Goal: Check status: Check status

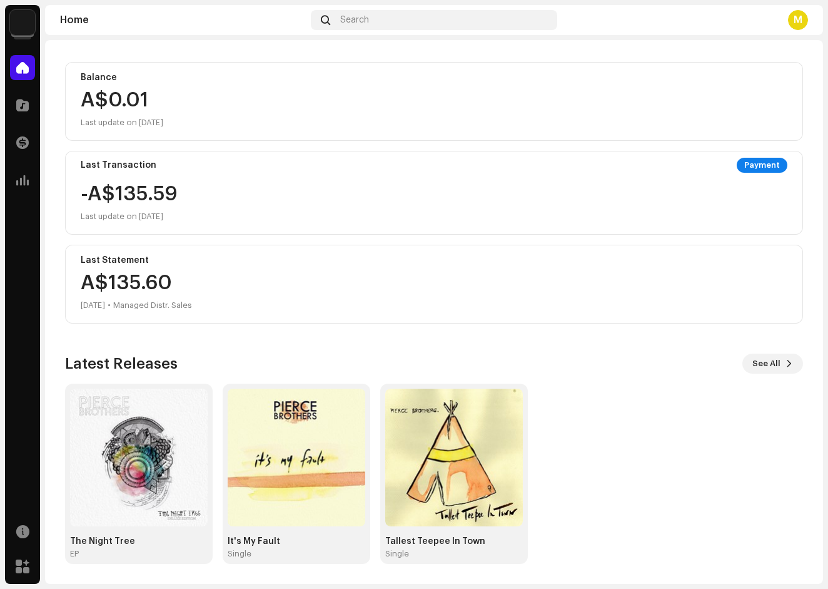
scroll to position [123, 0]
click at [134, 486] on img at bounding box center [139, 457] width 138 height 138
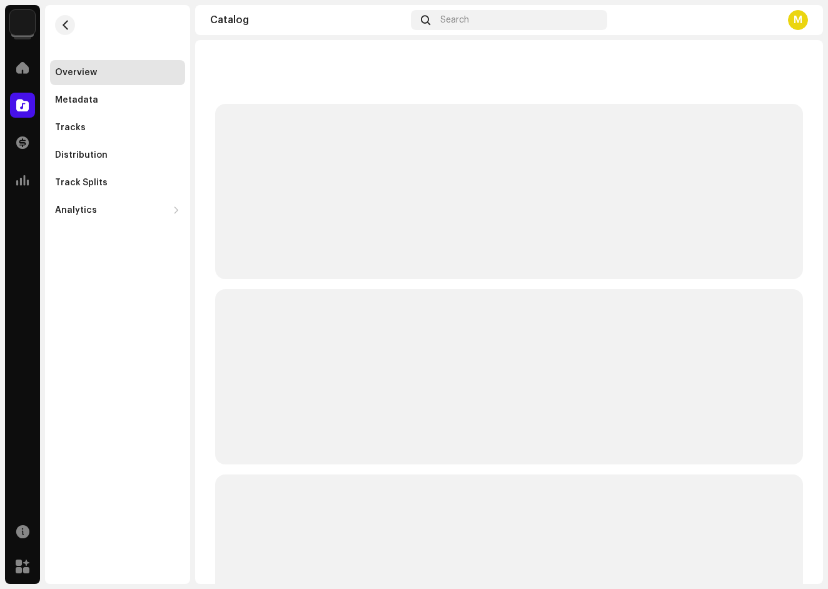
scroll to position [85, 0]
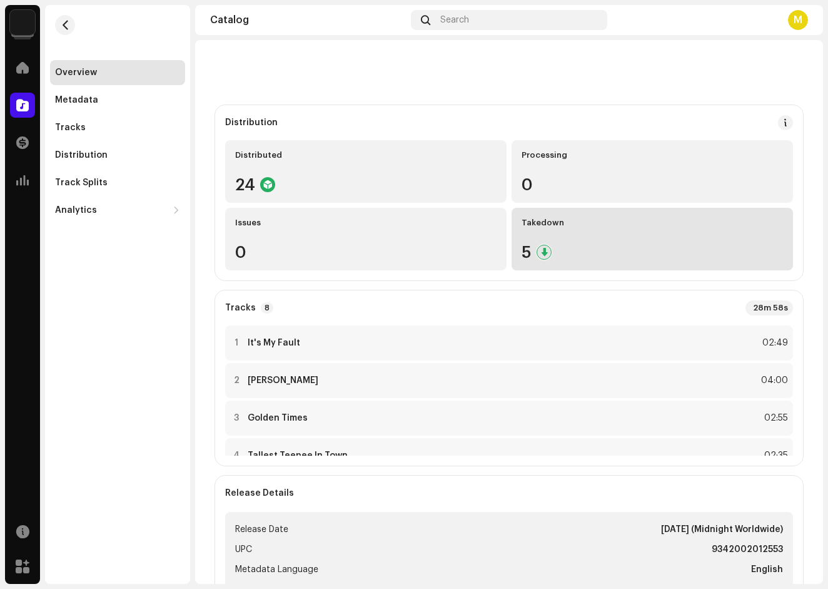
click at [539, 230] on div "Takedown 5" at bounding box center [652, 239] width 281 height 63
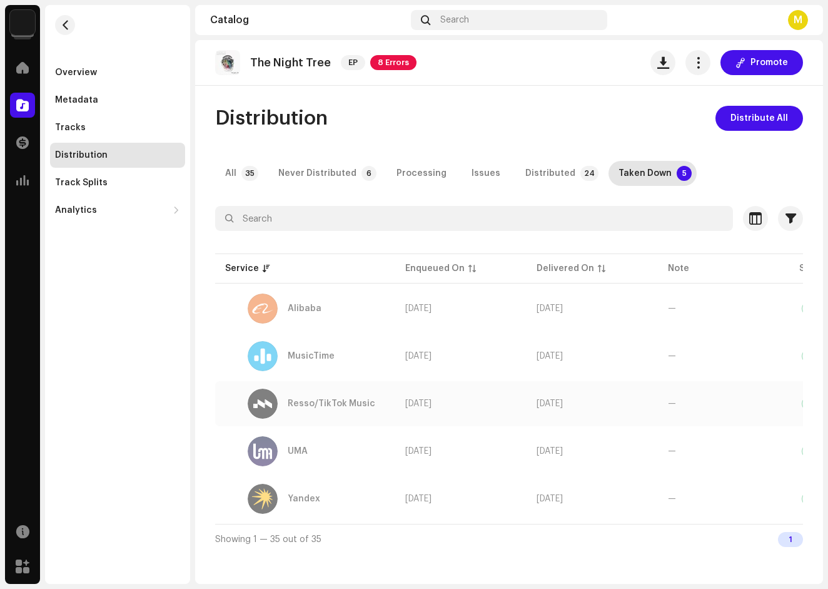
scroll to position [0, 5]
click at [237, 175] on p-tab "All 35" at bounding box center [239, 173] width 48 height 25
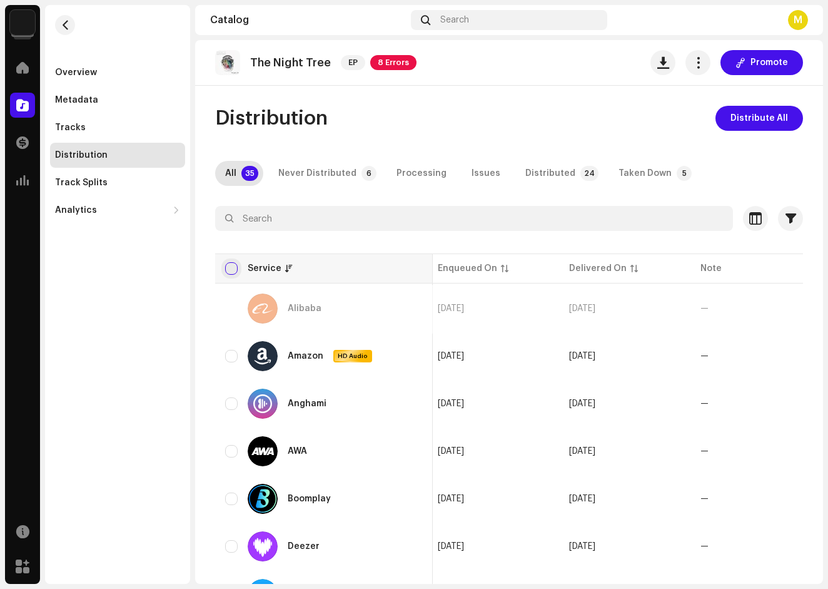
click at [230, 271] on input "checkbox" at bounding box center [231, 268] width 13 height 13
checkbox input "true"
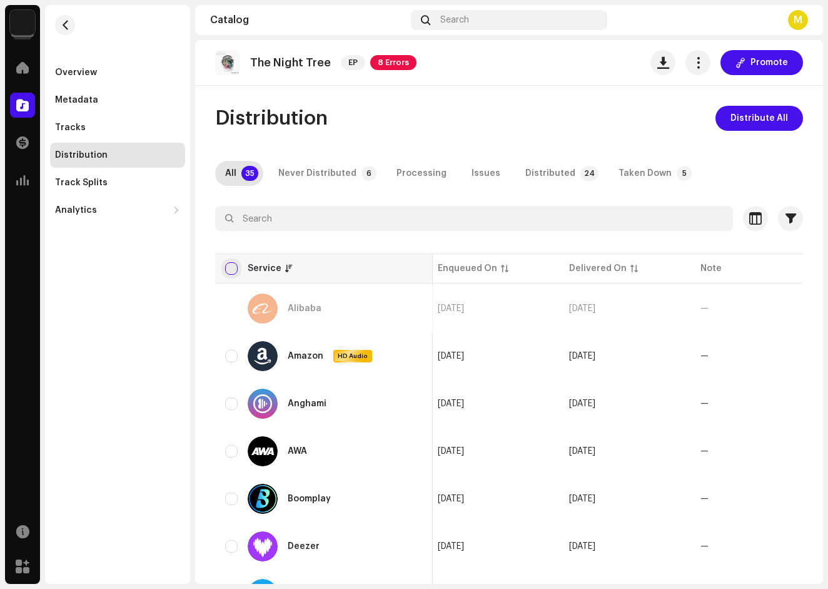
checkbox input "true"
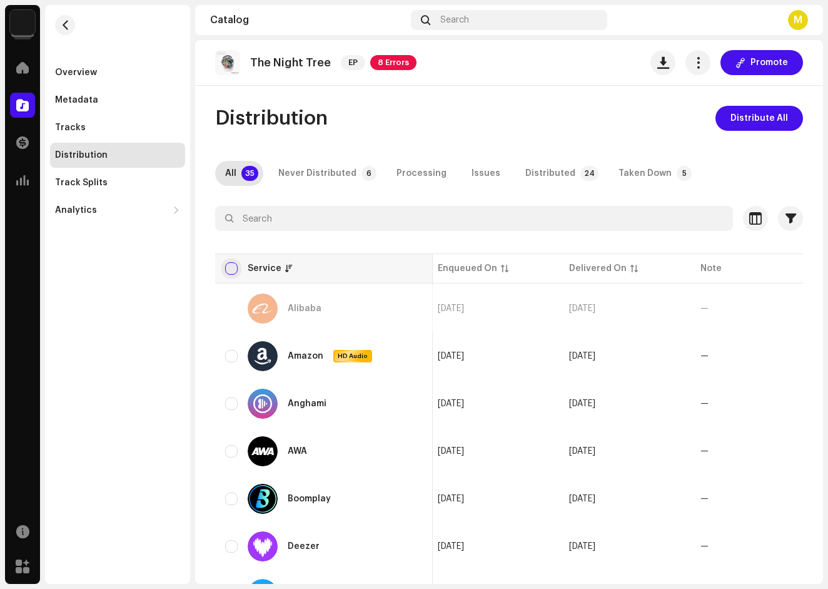
checkbox input "true"
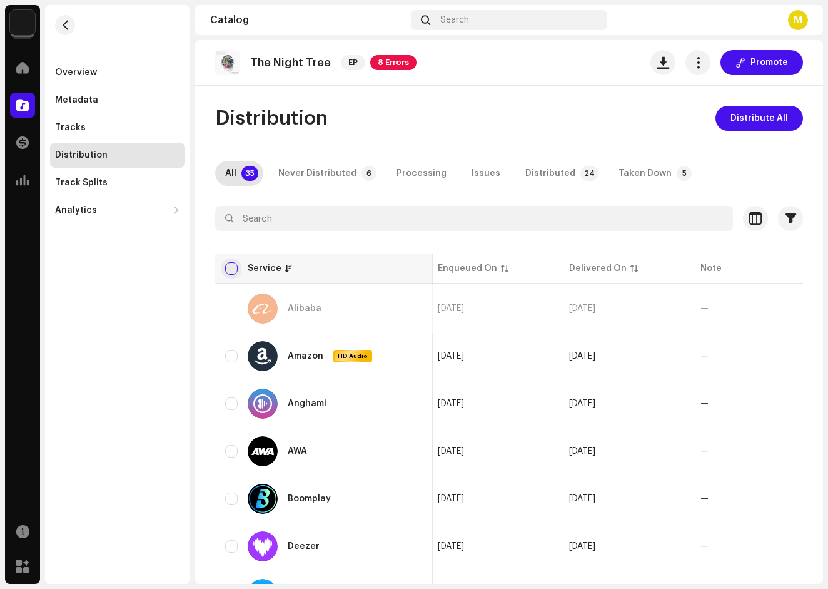
checkbox input "true"
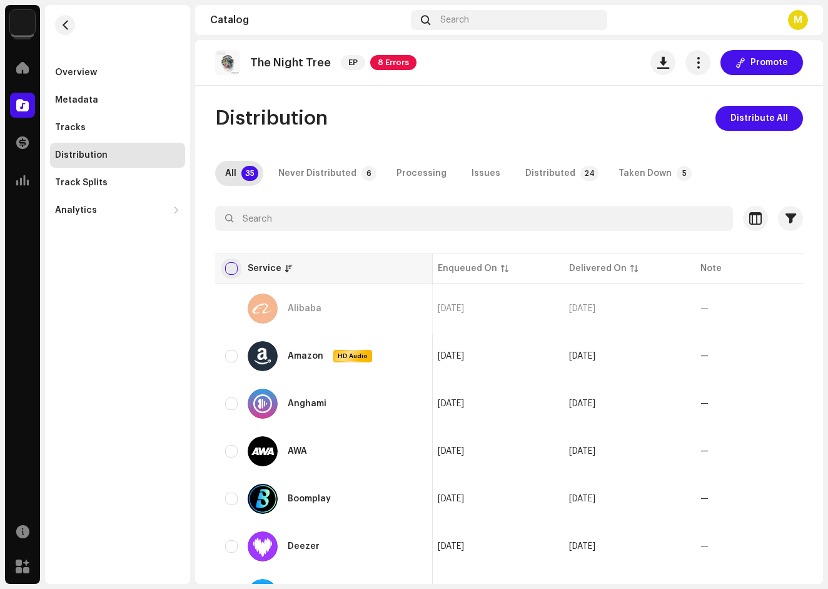
checkbox input "true"
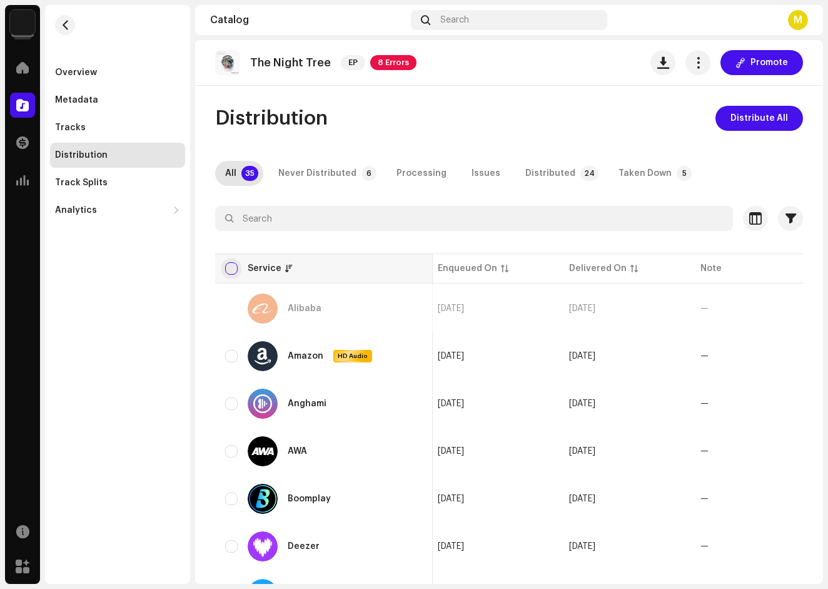
checkbox input "true"
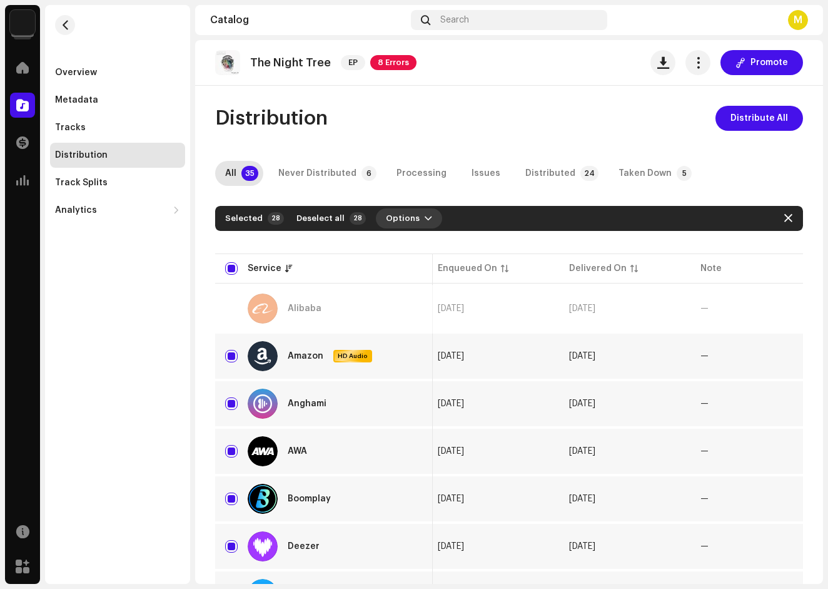
click at [425, 215] on span "button" at bounding box center [429, 218] width 8 height 10
click at [697, 67] on span "button" at bounding box center [698, 63] width 12 height 10
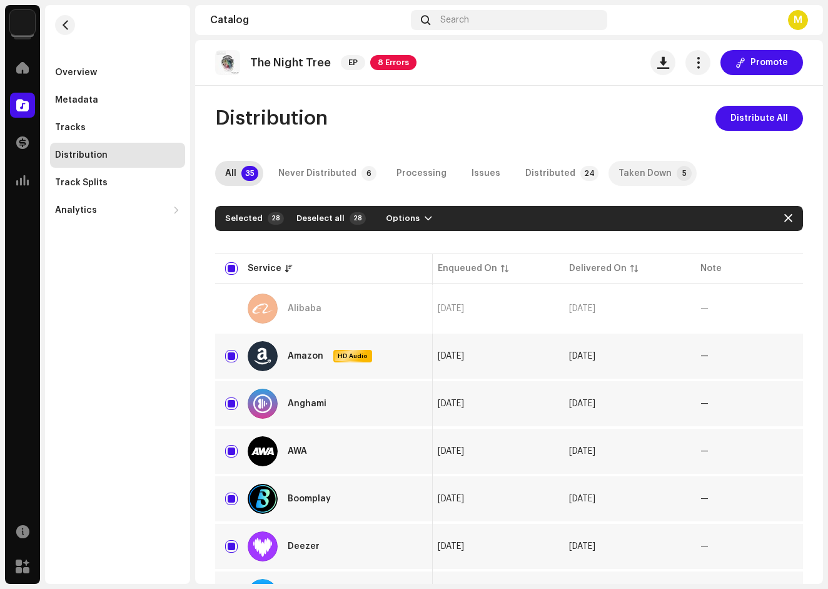
click at [625, 171] on div "Taken Down" at bounding box center [645, 173] width 53 height 25
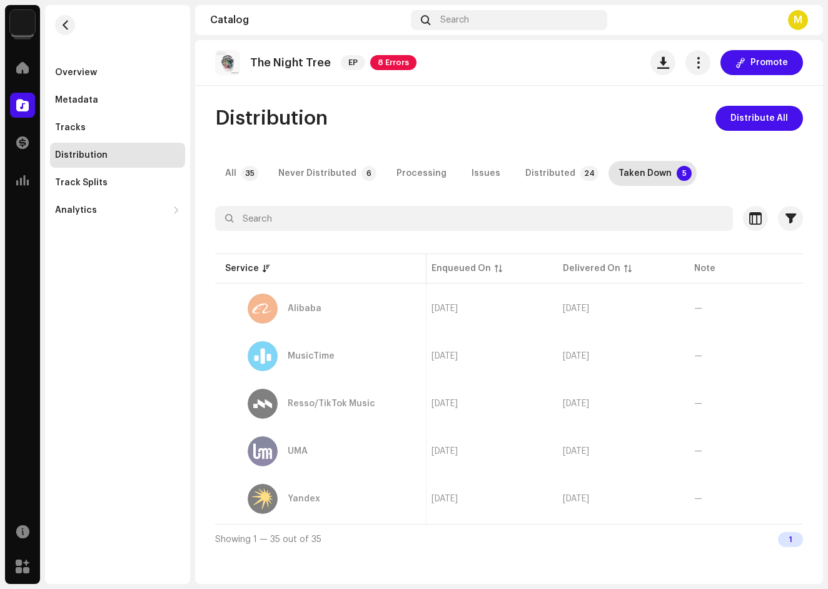
click at [496, 92] on catalog-releases-details-distribution "The Night Tree EP 8 Errors Promote Distribution Distribute All All 35 Never Dis…" at bounding box center [509, 296] width 628 height 513
click at [76, 74] on div "Overview" at bounding box center [76, 73] width 42 height 10
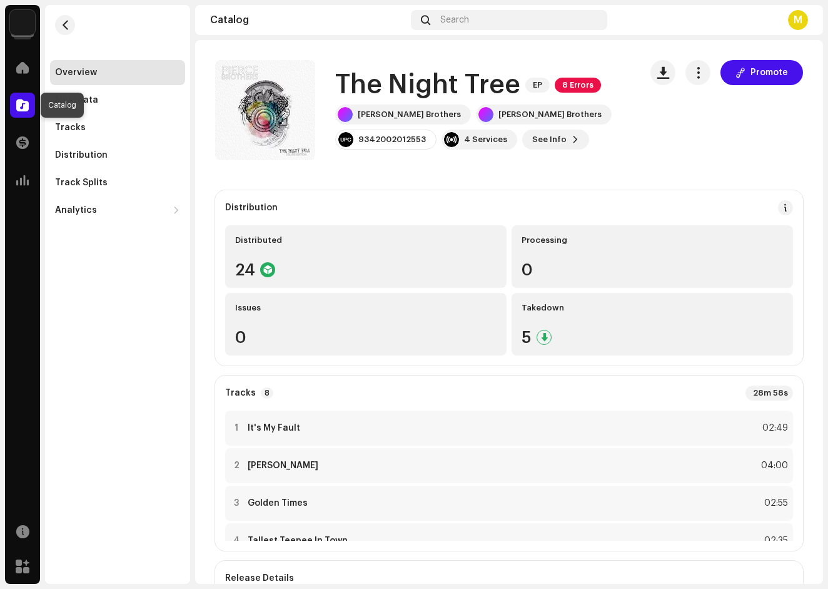
click at [22, 108] on span at bounding box center [22, 105] width 13 height 10
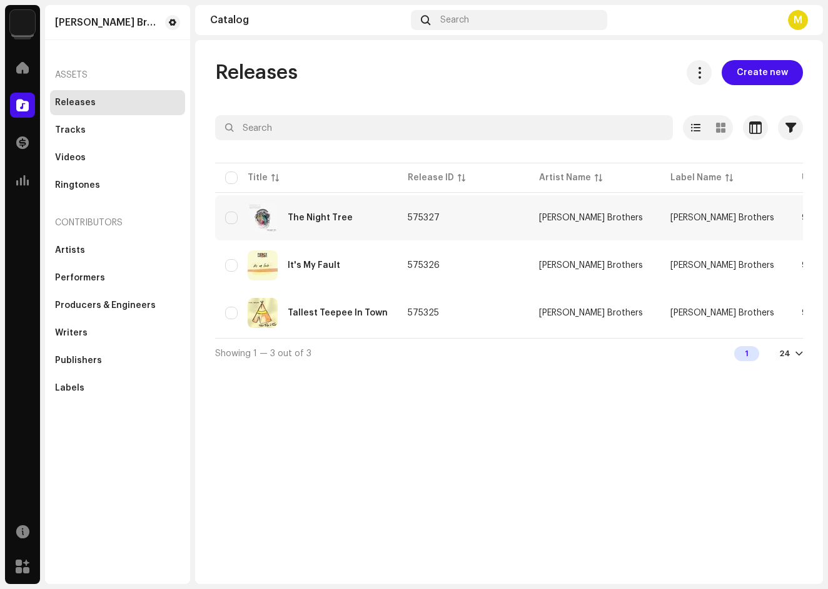
click at [283, 215] on div "The Night Tree" at bounding box center [306, 218] width 163 height 30
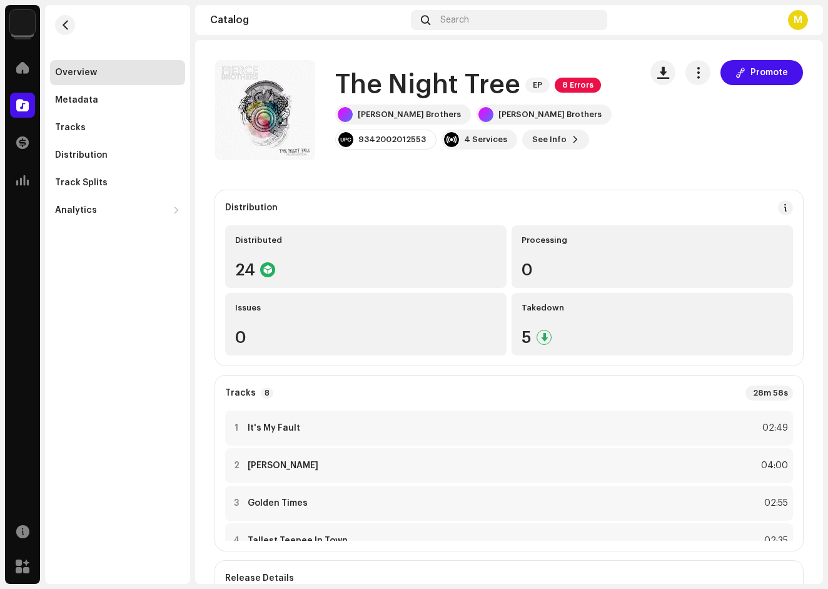
click at [800, 23] on div "M" at bounding box center [798, 20] width 20 height 20
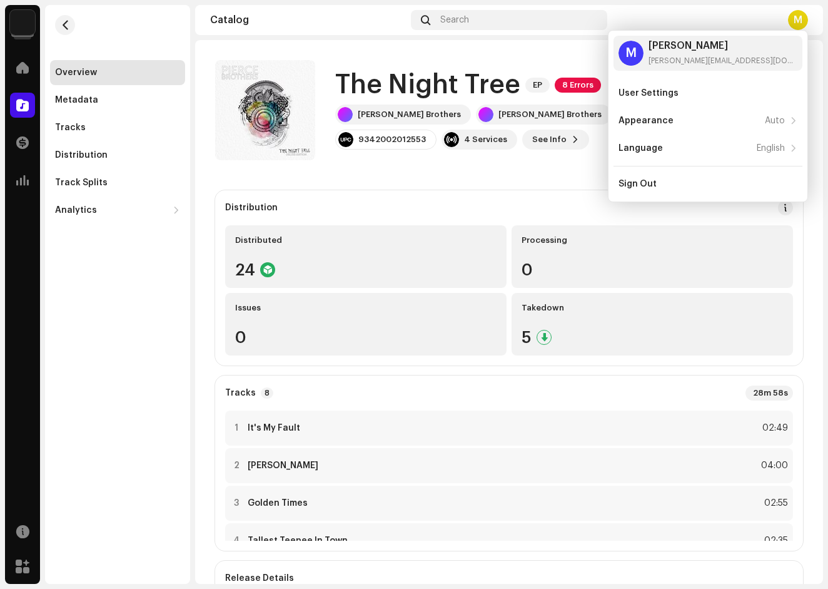
click at [550, 193] on div "Distribution Distributed 24 Processing 0 Issues 0 Takedown 5" at bounding box center [509, 277] width 588 height 175
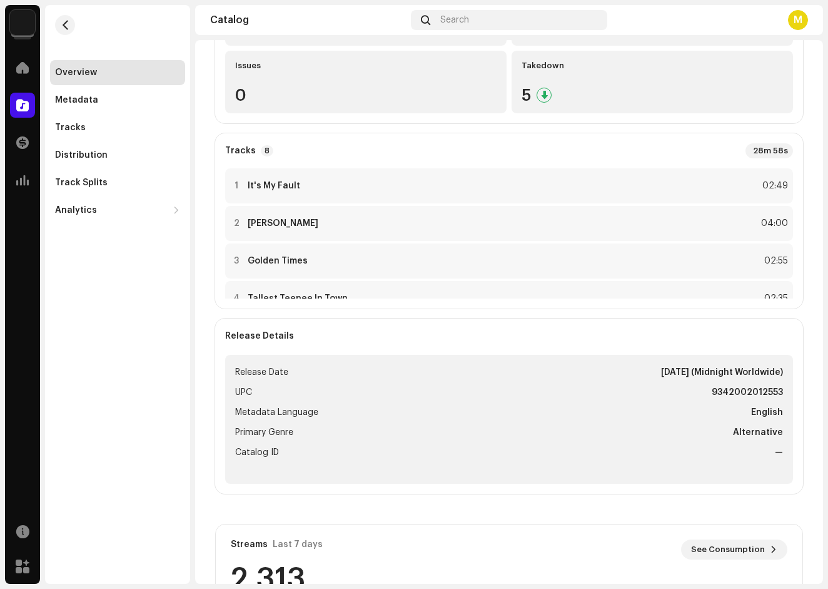
scroll to position [240, 0]
